Goal: Obtain resource: Obtain resource

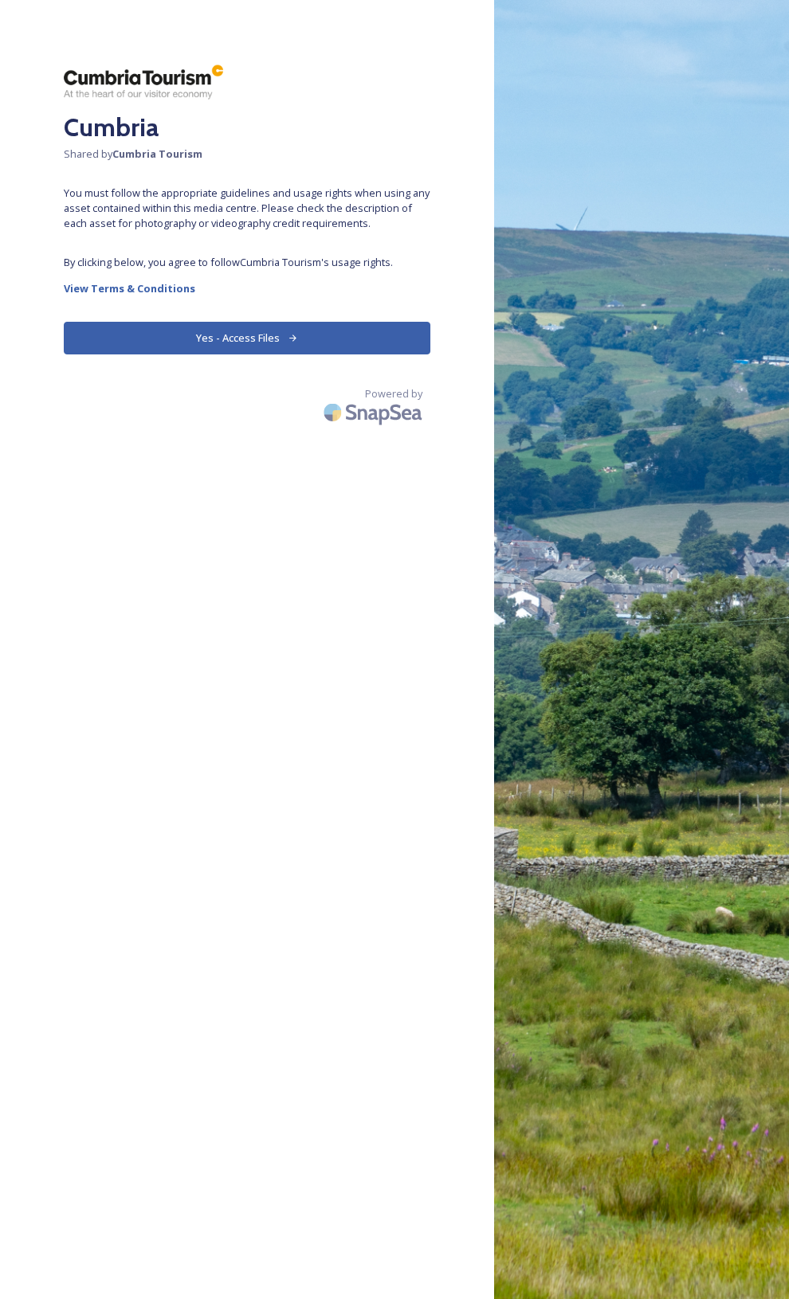
click at [214, 326] on button "Yes - Access Files" at bounding box center [247, 338] width 366 height 33
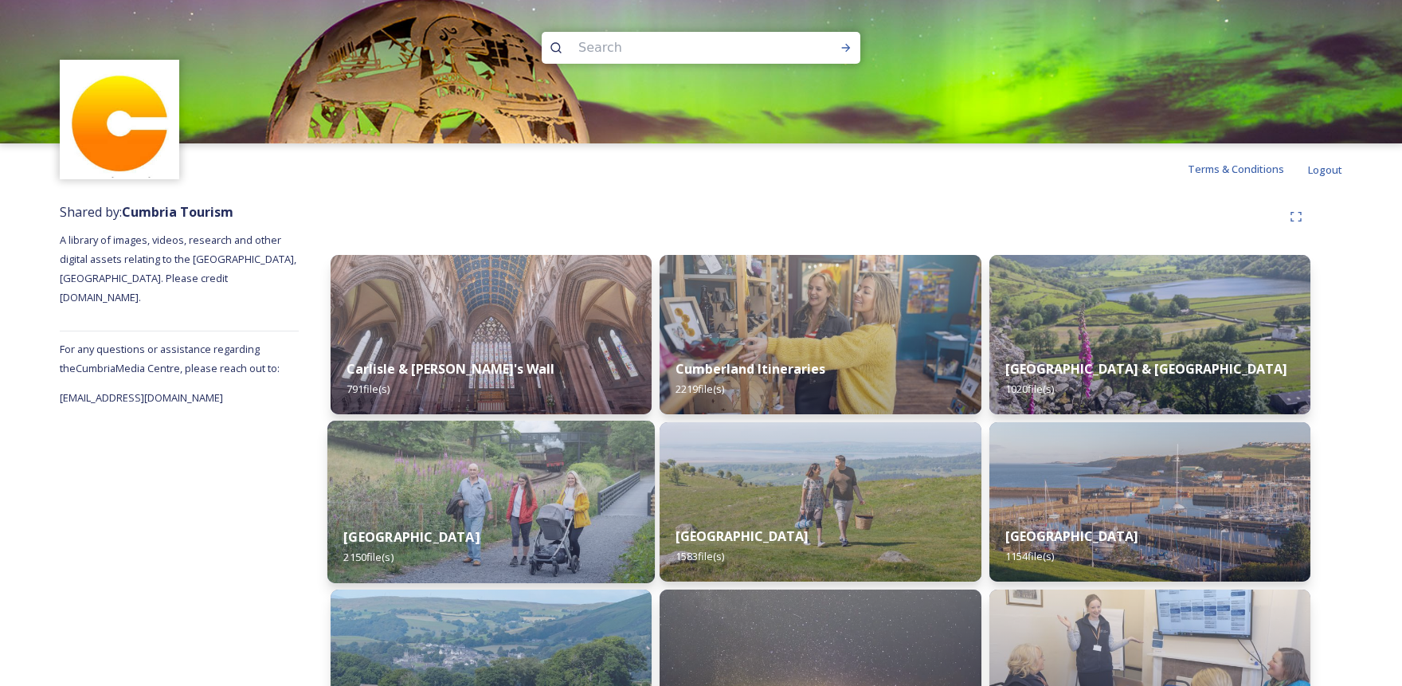
click at [479, 472] on img at bounding box center [490, 502] width 327 height 163
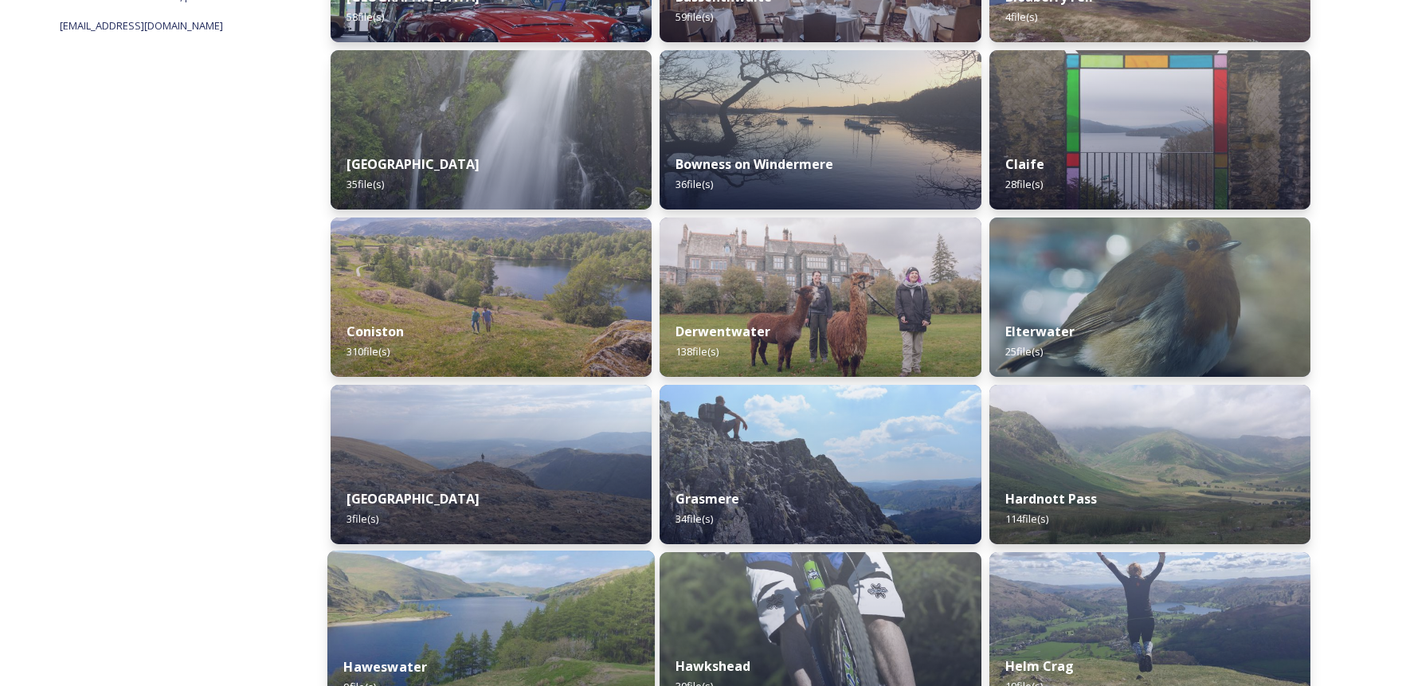
scroll to position [307, 0]
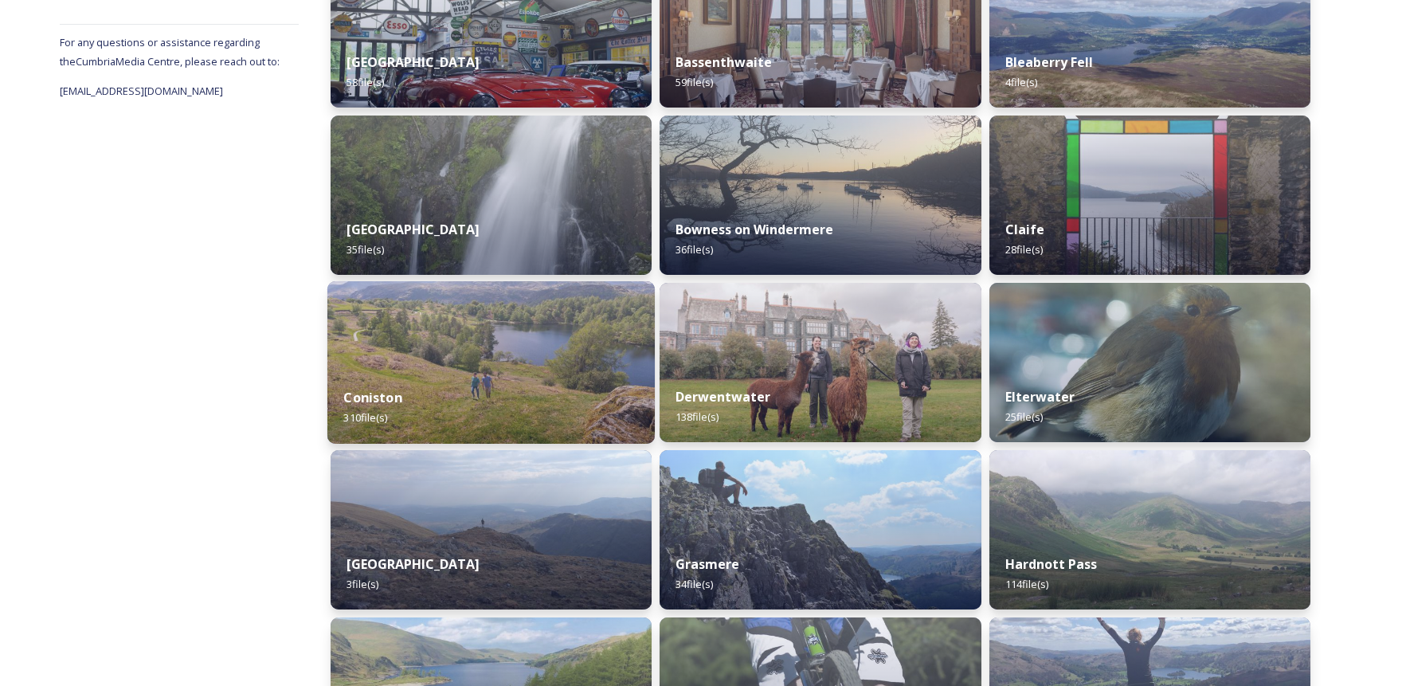
click at [530, 344] on img at bounding box center [490, 362] width 327 height 163
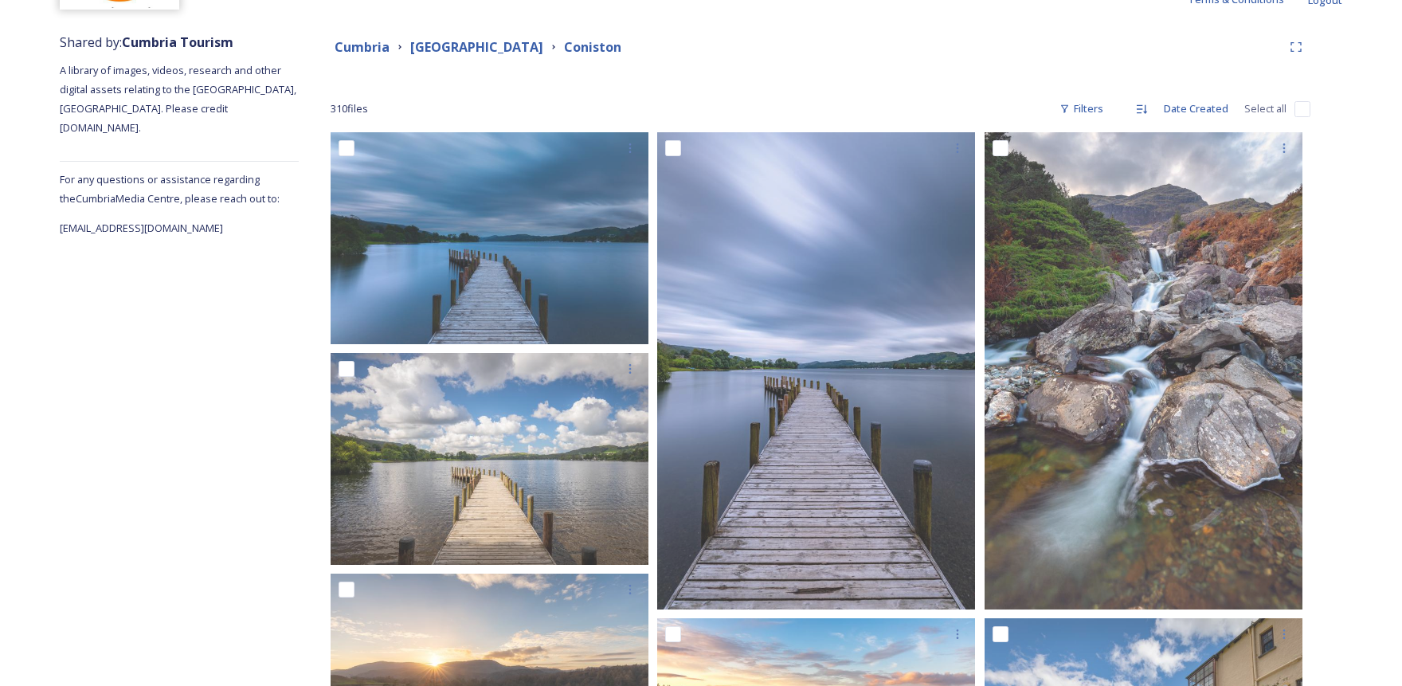
scroll to position [146, 0]
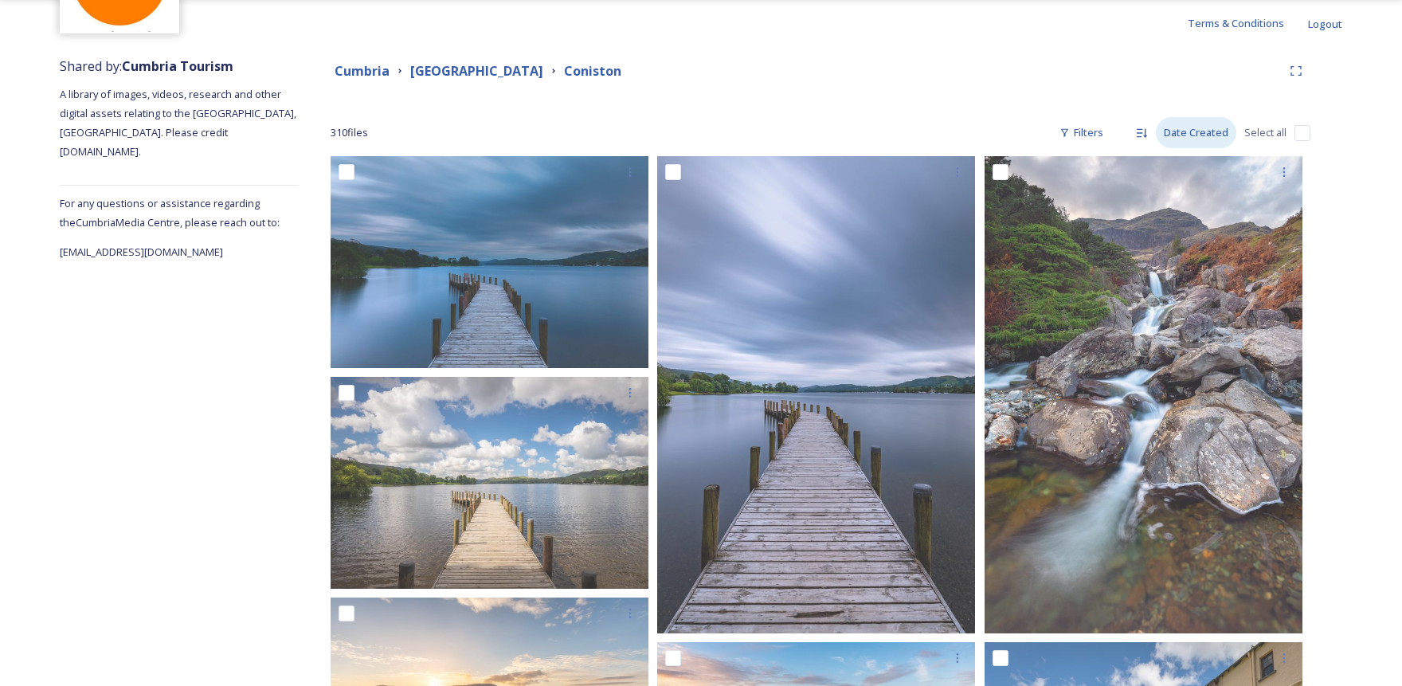
click at [788, 131] on div "Date Created" at bounding box center [1196, 132] width 80 height 31
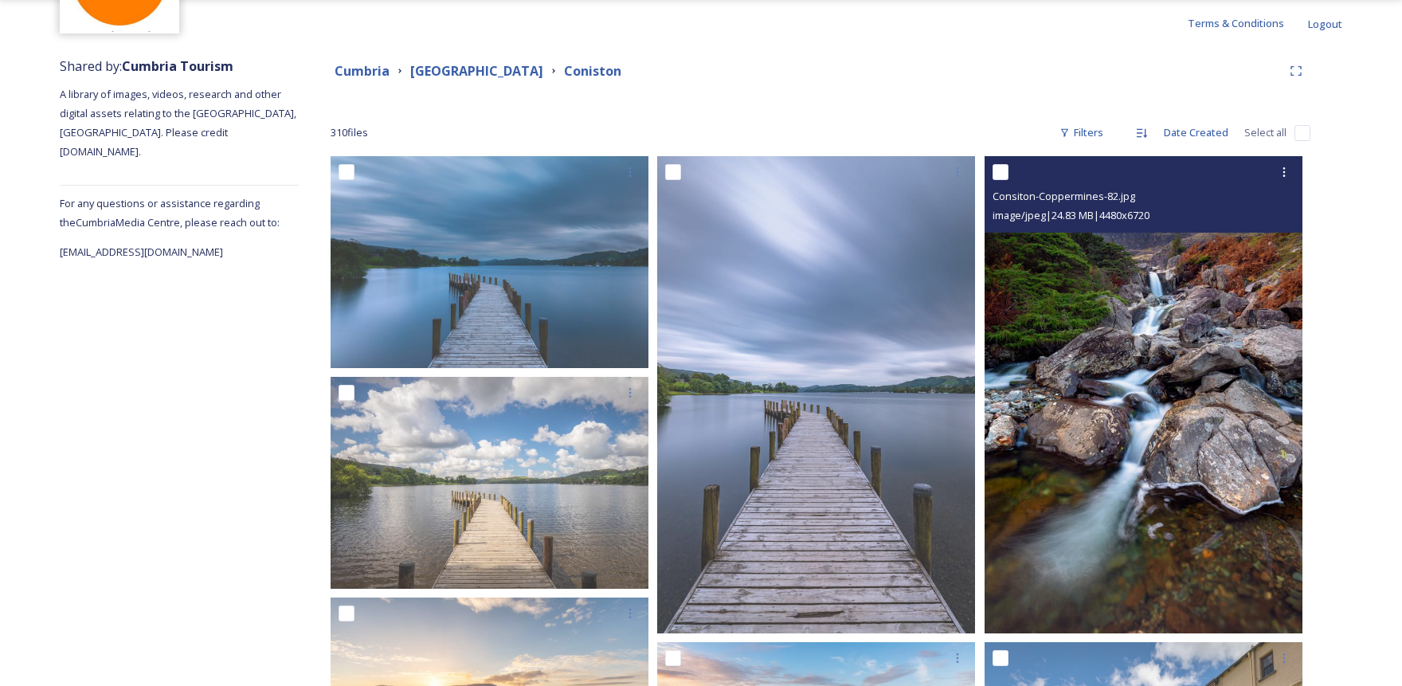
scroll to position [584, 0]
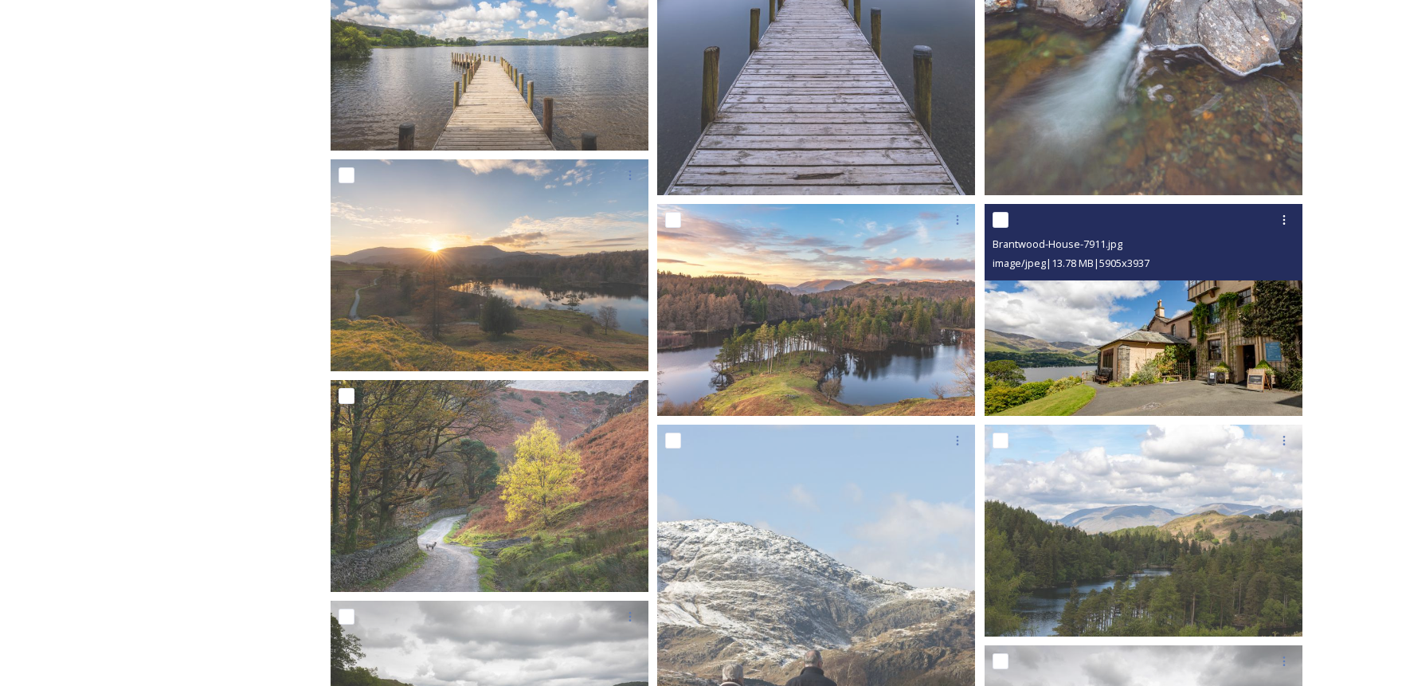
click at [788, 293] on img at bounding box center [1144, 310] width 318 height 212
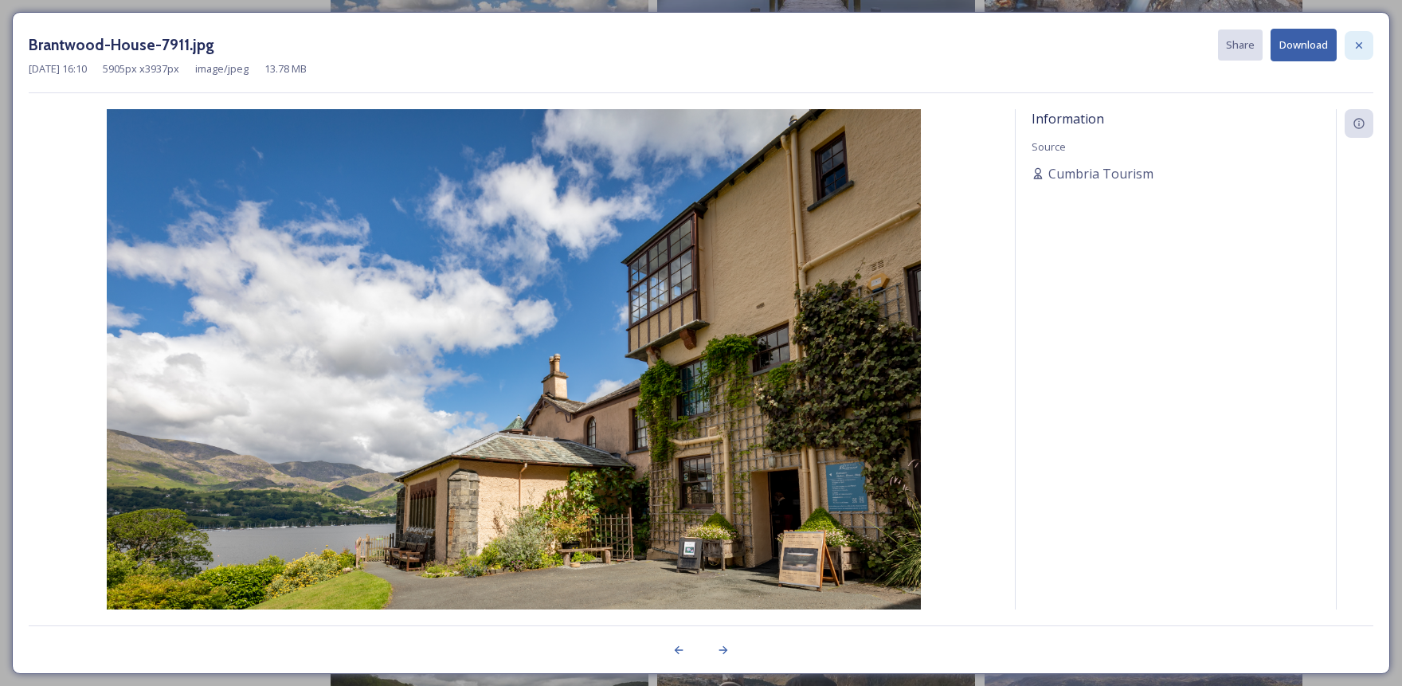
drag, startPoint x: 1355, startPoint y: 42, endPoint x: 1223, endPoint y: 118, distance: 152.4
click at [788, 42] on icon at bounding box center [1359, 45] width 13 height 13
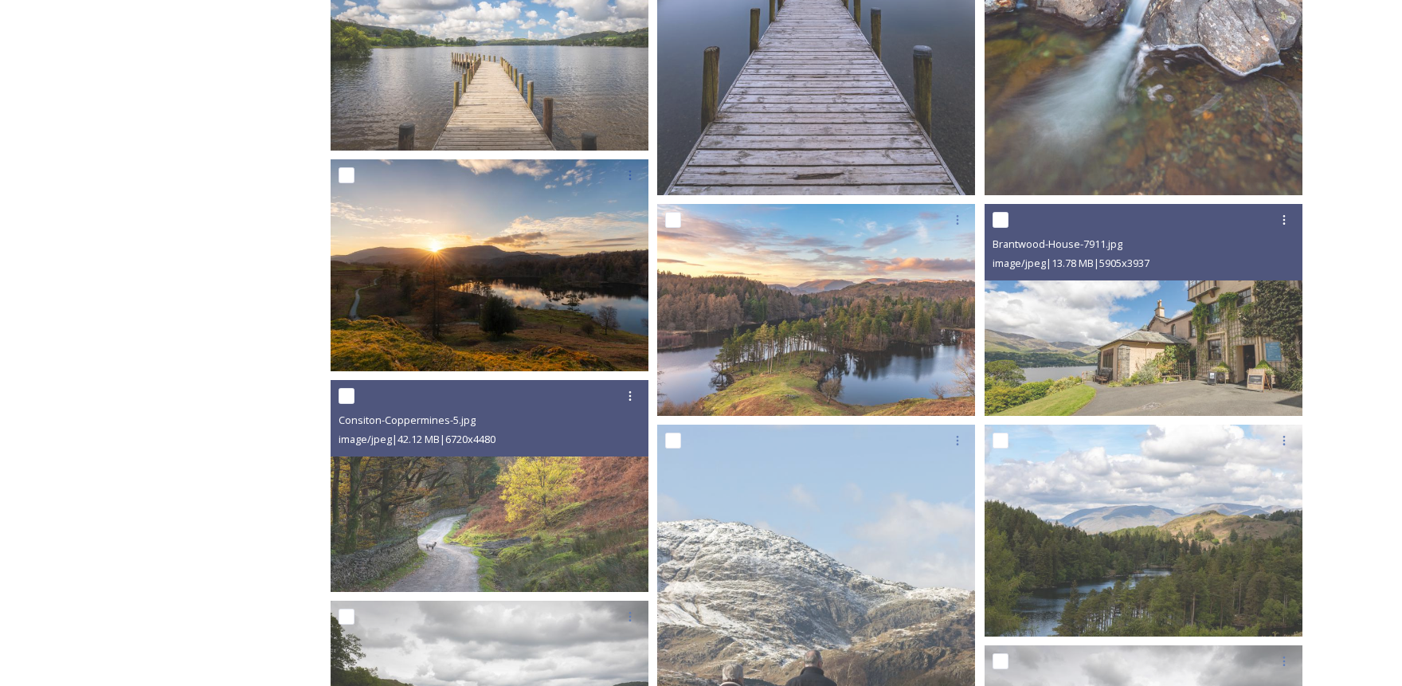
scroll to position [0, 0]
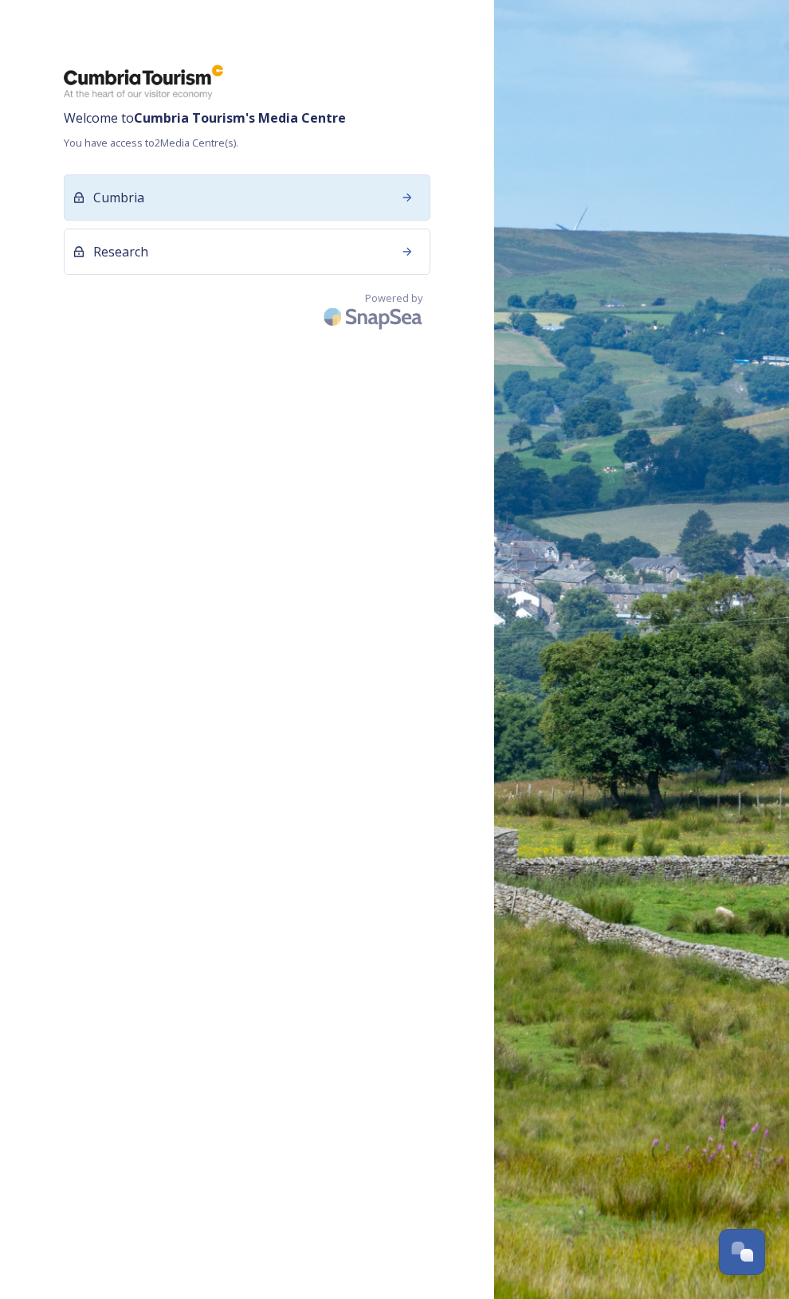
click at [261, 189] on div "Cumbria" at bounding box center [247, 197] width 366 height 46
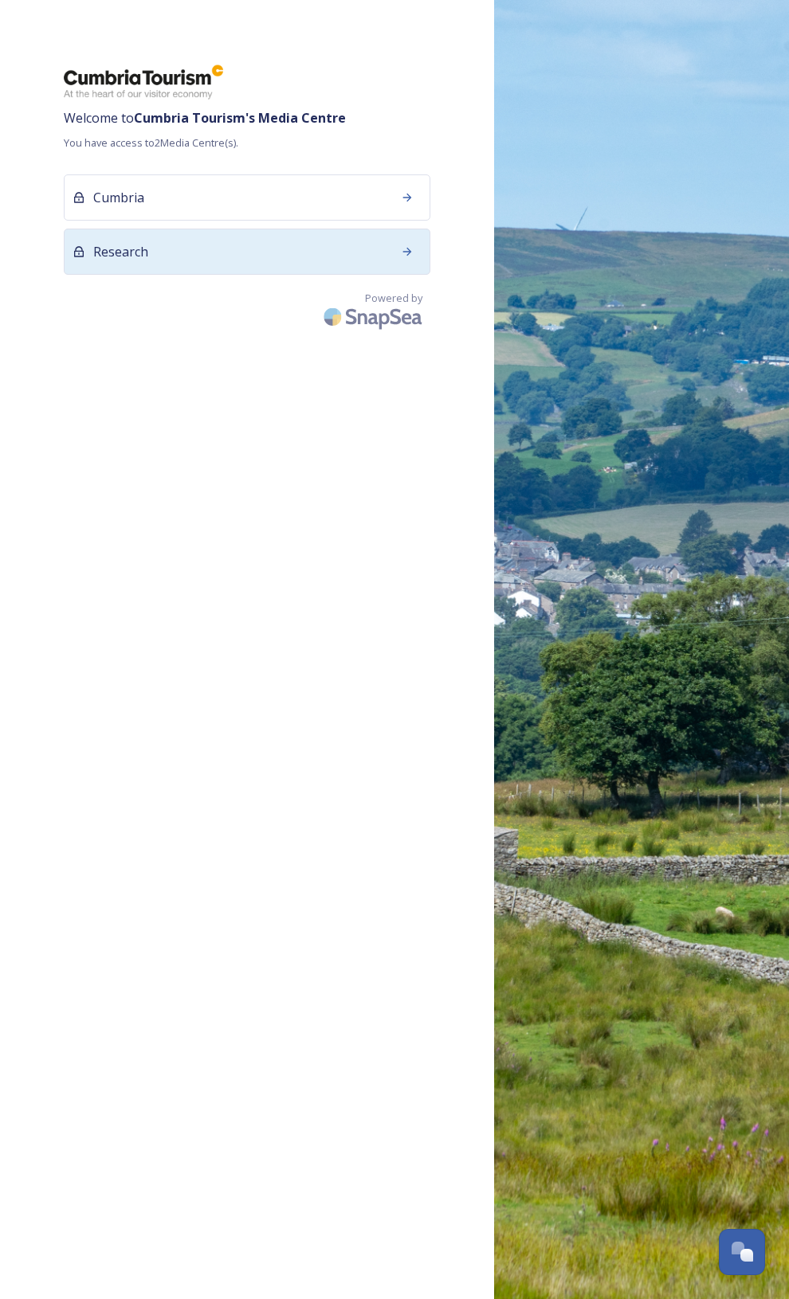
click at [122, 261] on span "Research" at bounding box center [120, 251] width 55 height 19
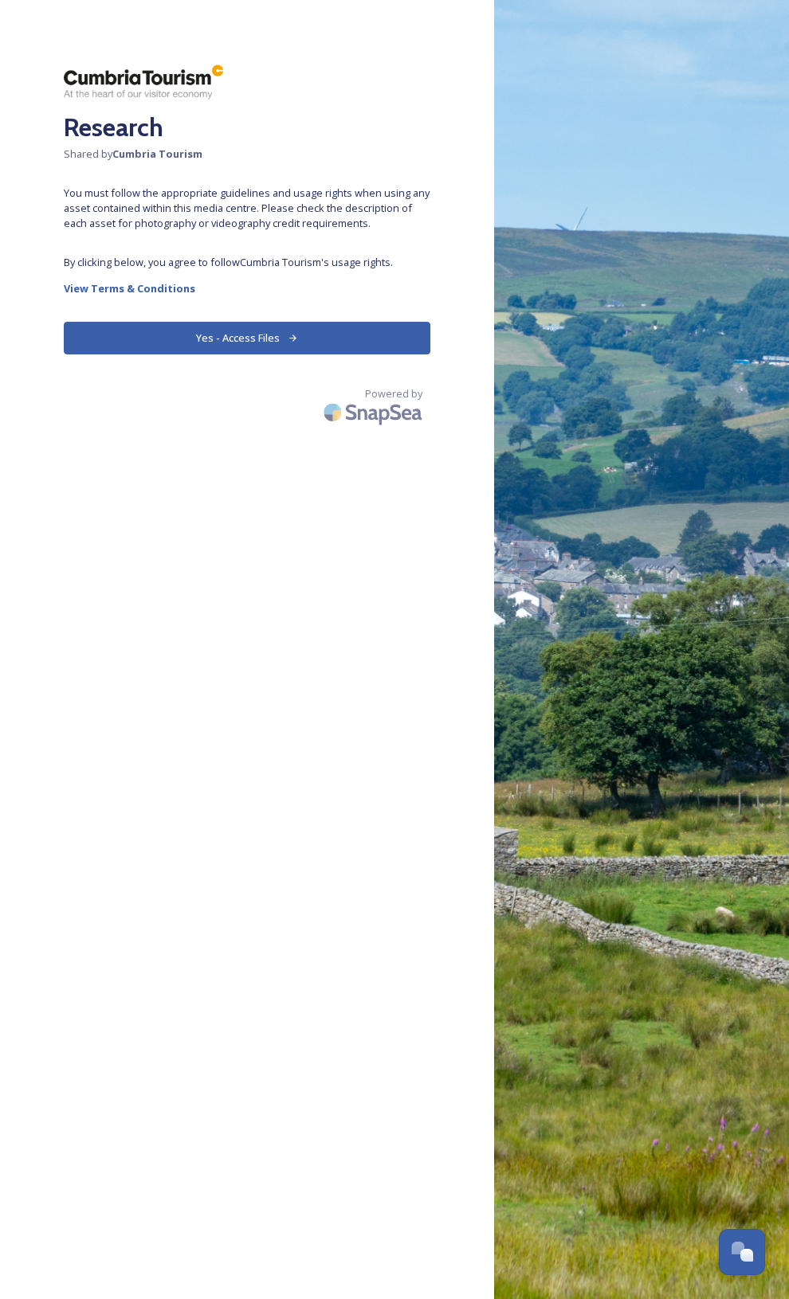
click at [233, 335] on button "Yes - Access Files" at bounding box center [247, 338] width 366 height 33
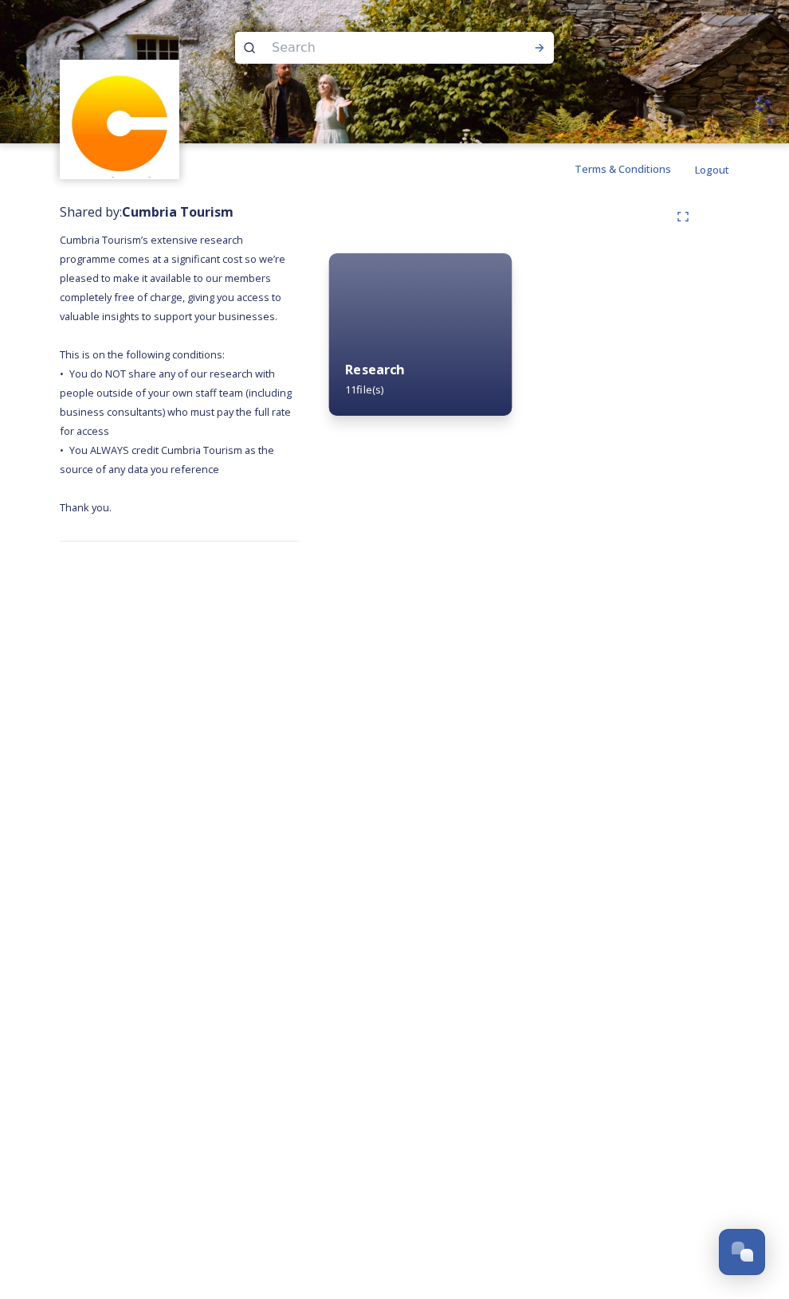
click at [394, 394] on div "Research 11 file(s)" at bounding box center [420, 379] width 183 height 73
click at [394, 394] on div "Research 11 file(s) 0 file s Filters Date Modified Select all" at bounding box center [514, 371] width 430 height 355
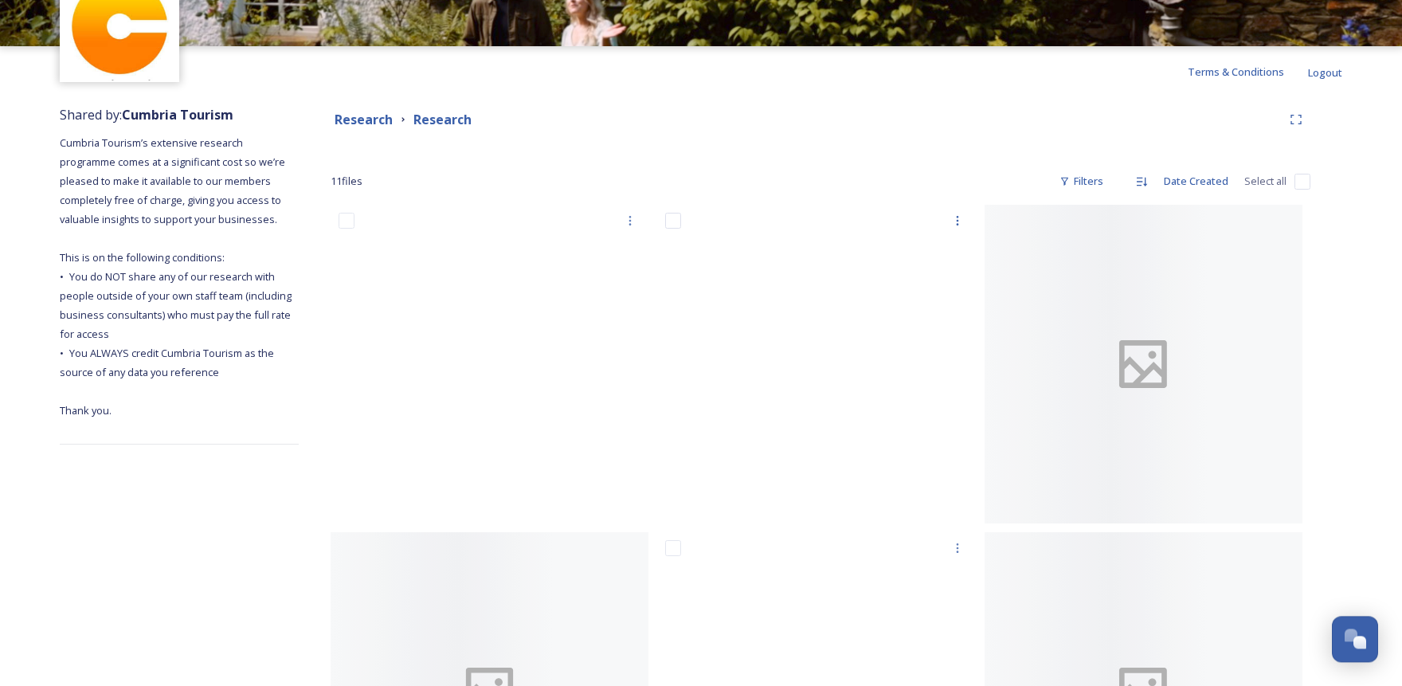
scroll to position [146, 0]
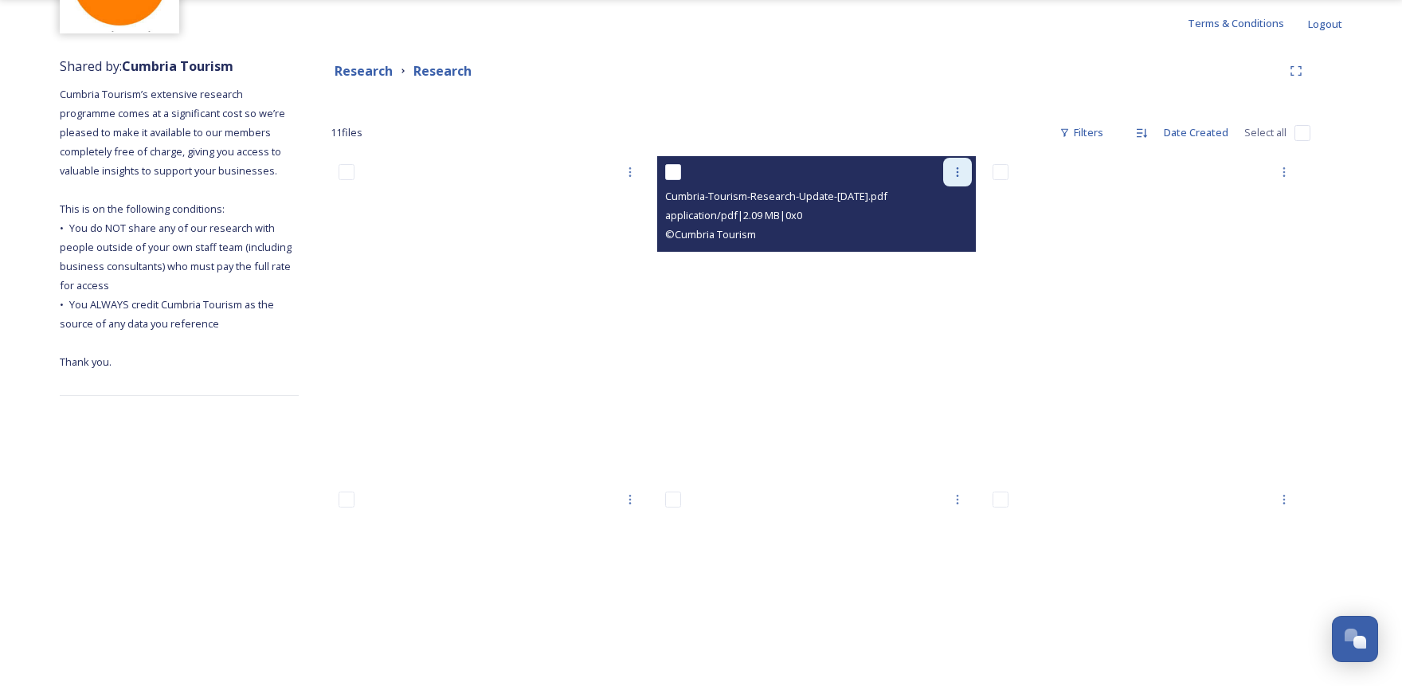
click at [788, 167] on icon at bounding box center [957, 172] width 13 height 13
click at [788, 194] on div "View File" at bounding box center [939, 206] width 65 height 31
